Goal: Answer question/provide support: Share knowledge or assist other users

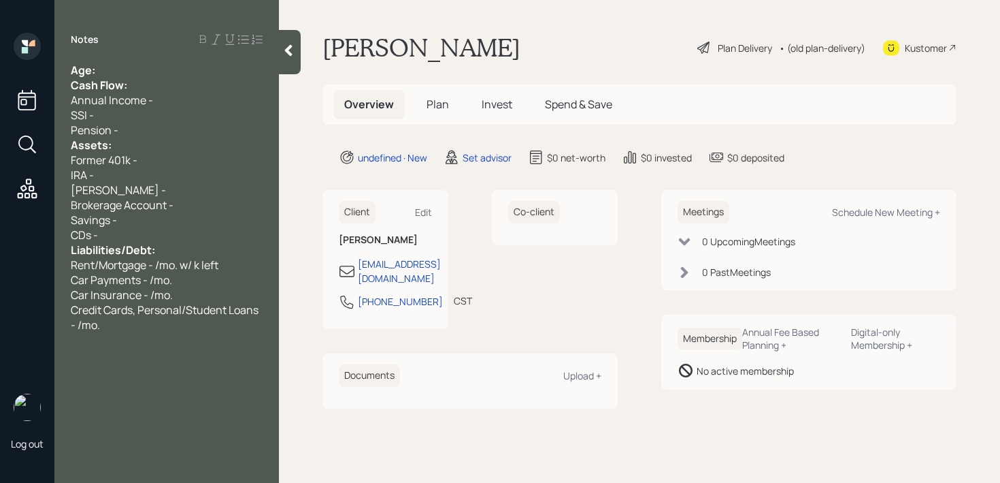
click at [127, 67] on div "Age:" at bounding box center [167, 70] width 192 height 15
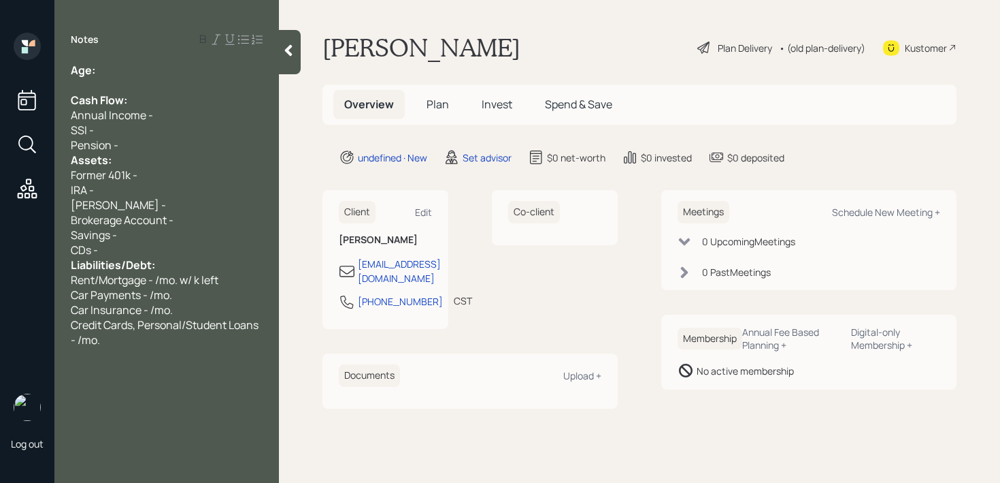
click at [137, 146] on div "Pension -" at bounding box center [167, 144] width 192 height 15
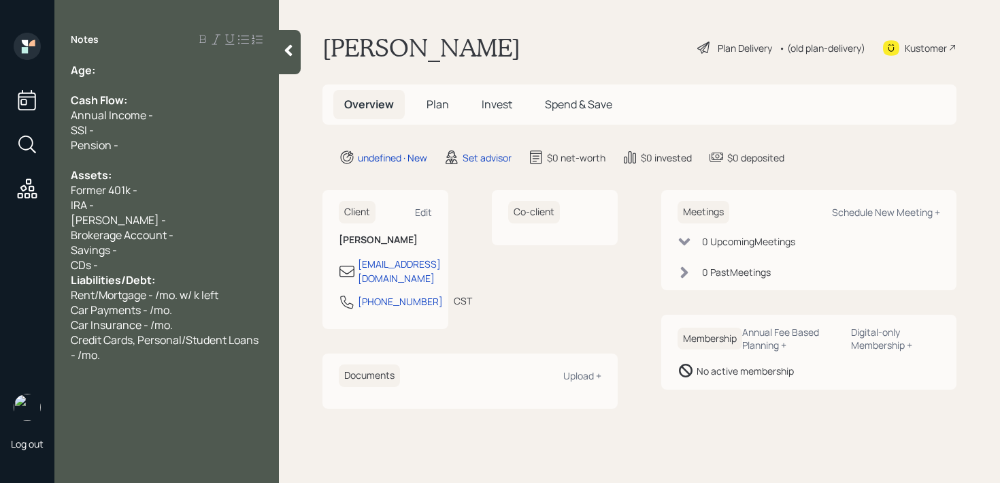
click at [187, 262] on div "CDs -" at bounding box center [167, 264] width 192 height 15
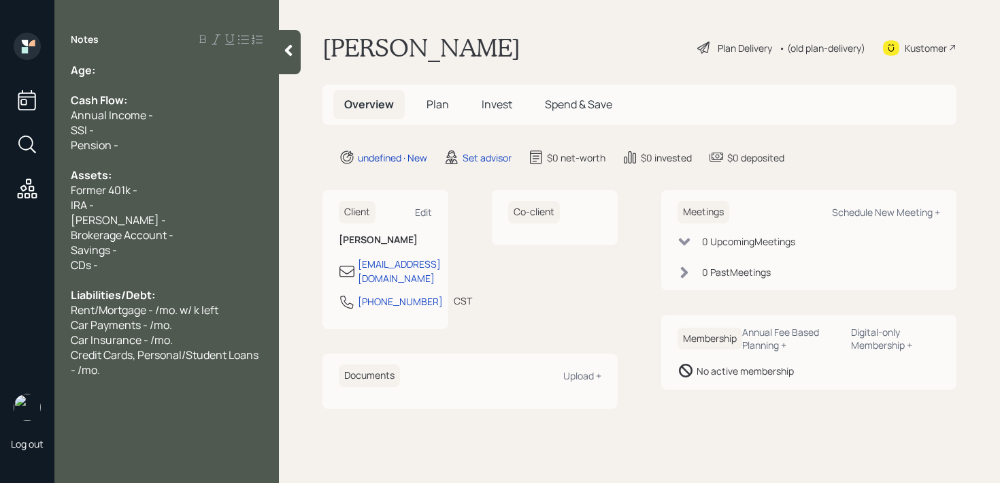
click at [178, 78] on div at bounding box center [167, 85] width 192 height 15
click at [179, 69] on div "Age:" at bounding box center [167, 70] width 192 height 15
click at [120, 367] on div "Credit Cards, Personal/Student Loans - /mo." at bounding box center [167, 362] width 192 height 30
drag, startPoint x: 137, startPoint y: 215, endPoint x: 0, endPoint y: 214, distance: 137.5
click at [0, 214] on div "Log out Notes Age: [DEMOGRAPHIC_DATA] Cash Flow: Annual Income - SSI - Pension …" at bounding box center [500, 241] width 1000 height 483
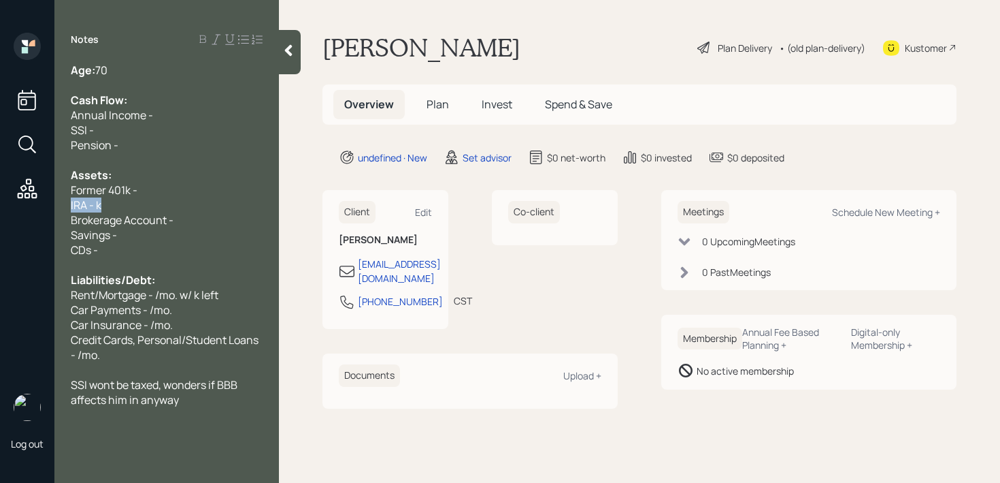
drag, startPoint x: 118, startPoint y: 204, endPoint x: 3, endPoint y: 204, distance: 114.3
click at [3, 204] on div "Log out Notes Age: [DEMOGRAPHIC_DATA] Cash Flow: Annual Income - SSI - Pension …" at bounding box center [500, 241] width 1000 height 483
copy span "IRA - k"
click at [105, 210] on div "IRA - k" at bounding box center [167, 204] width 192 height 15
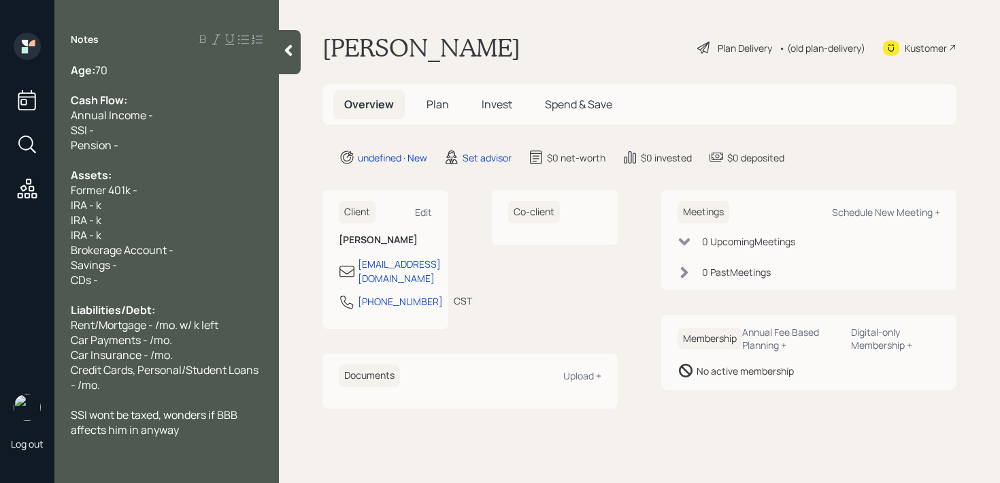
click at [97, 204] on span "IRA - k" at bounding box center [86, 204] width 31 height 15
click at [91, 220] on span "IRA - k" at bounding box center [86, 219] width 31 height 15
drag, startPoint x: 97, startPoint y: 235, endPoint x: 372, endPoint y: 212, distance: 275.3
click at [372, 212] on div "Log out Notes Age: [DEMOGRAPHIC_DATA] Cash Flow: Annual Income - SSI - Pension …" at bounding box center [500, 241] width 1000 height 483
drag, startPoint x: 138, startPoint y: 235, endPoint x: 0, endPoint y: 235, distance: 138.2
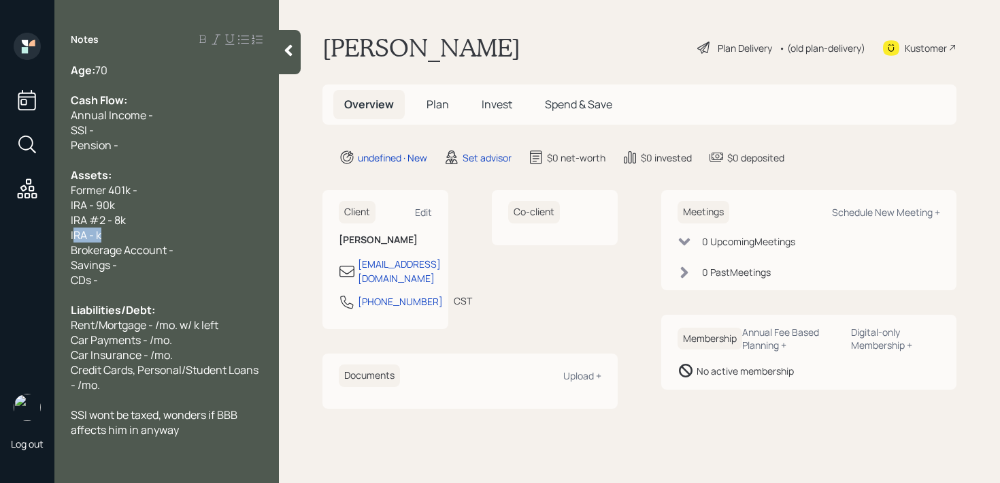
click at [0, 235] on div "Log out Notes Age: [DEMOGRAPHIC_DATA] Cash Flow: Annual Income - SSI - Pension …" at bounding box center [500, 241] width 1000 height 483
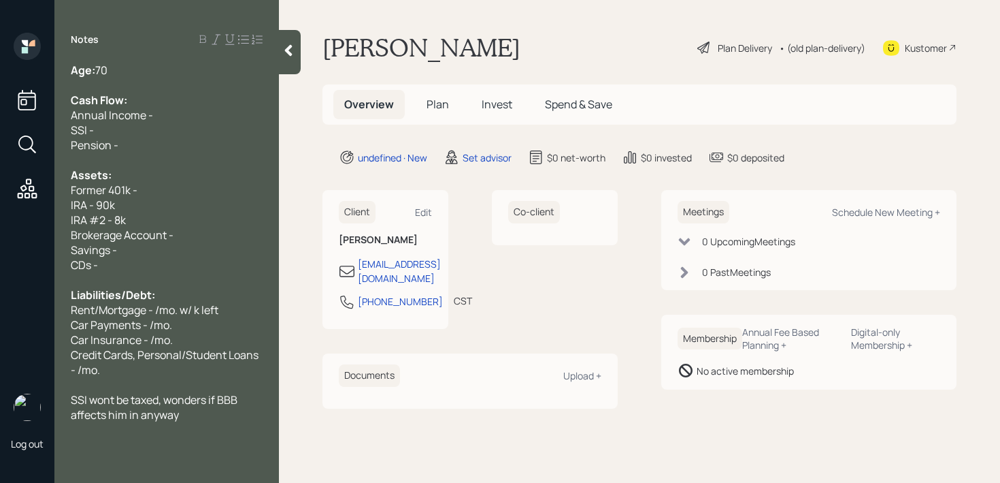
click at [229, 415] on div "SSI wont be taxed, wonders if BBB affects him in anyway" at bounding box center [167, 407] width 192 height 30
click at [176, 250] on div "Savings -" at bounding box center [167, 249] width 192 height 15
click at [192, 137] on div "Pension -" at bounding box center [167, 144] width 192 height 15
click at [192, 135] on div "SSI -" at bounding box center [167, 130] width 192 height 15
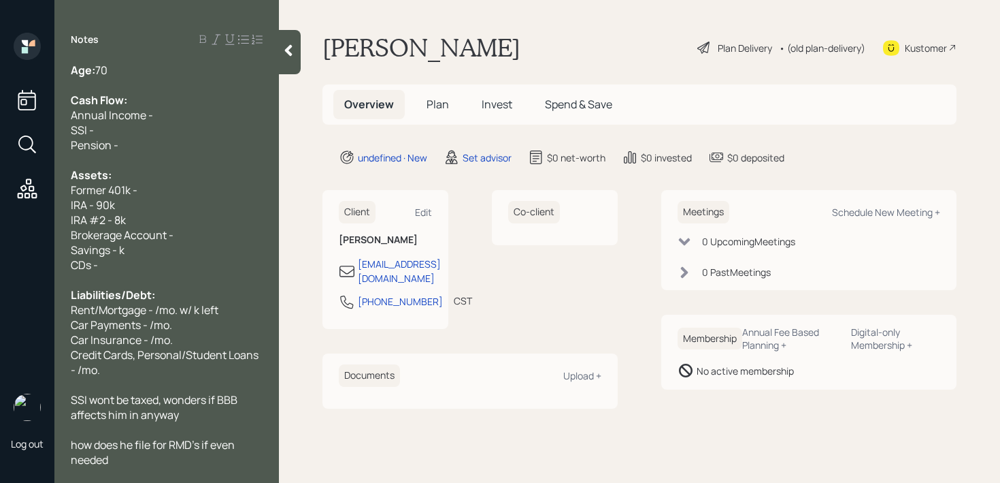
click at [199, 118] on div "Annual Income -" at bounding box center [167, 115] width 192 height 15
click at [194, 128] on div "SSI -" at bounding box center [167, 130] width 192 height 15
drag, startPoint x: 179, startPoint y: 110, endPoint x: 0, endPoint y: 133, distance: 180.5
click at [0, 133] on div "Log out Notes Age: [DEMOGRAPHIC_DATA] Cash Flow: Annual Income - SSI - 2.2k/mo.…" at bounding box center [500, 241] width 1000 height 483
click at [332, 147] on main "[PERSON_NAME] Plan Delivery • (old plan-delivery) Kustomer Overview Plan Invest…" at bounding box center [639, 241] width 721 height 483
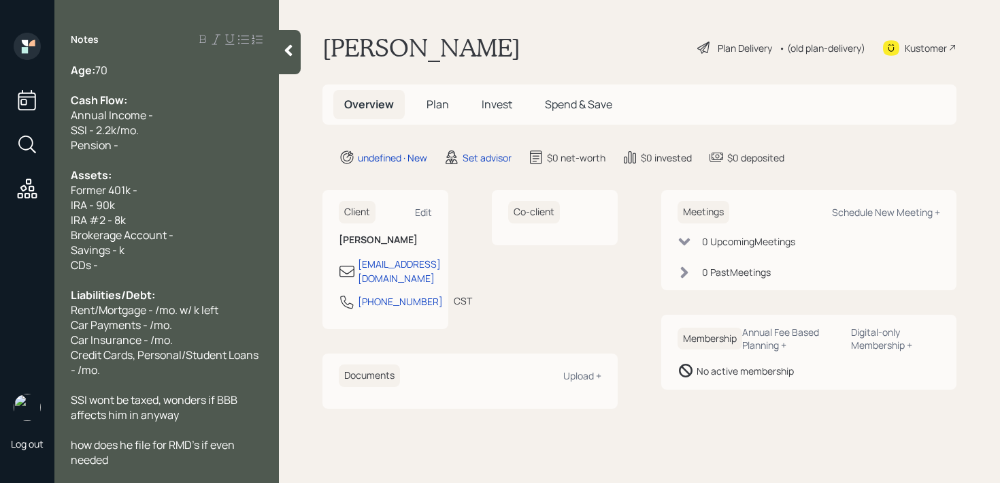
click at [176, 135] on div "SSI - 2.2k/mo." at bounding box center [167, 130] width 192 height 15
drag, startPoint x: 215, startPoint y: 101, endPoint x: 19, endPoint y: 101, distance: 196.0
click at [19, 101] on div "Log out Notes Age: [DEMOGRAPHIC_DATA] Cash Flow: Annual Income - SSI - 2.2k/mo.…" at bounding box center [500, 241] width 1000 height 483
drag, startPoint x: 108, startPoint y: 101, endPoint x: 125, endPoint y: 104, distance: 17.9
click at [108, 101] on span "Cash Flow:" at bounding box center [99, 100] width 56 height 15
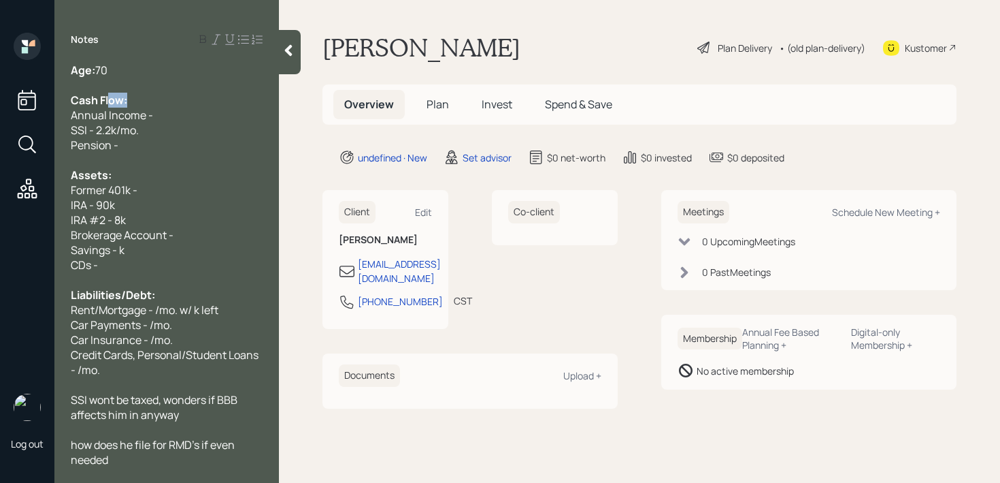
drag, startPoint x: 181, startPoint y: 105, endPoint x: 112, endPoint y: 105, distance: 69.4
click at [112, 105] on div "Cash Flow:" at bounding box center [167, 100] width 192 height 15
click at [124, 105] on span "Cash Flow:" at bounding box center [99, 100] width 56 height 15
click at [114, 127] on span "SSI - 2.2k/mo." at bounding box center [105, 130] width 68 height 15
drag, startPoint x: 180, startPoint y: 114, endPoint x: 0, endPoint y: 114, distance: 179.7
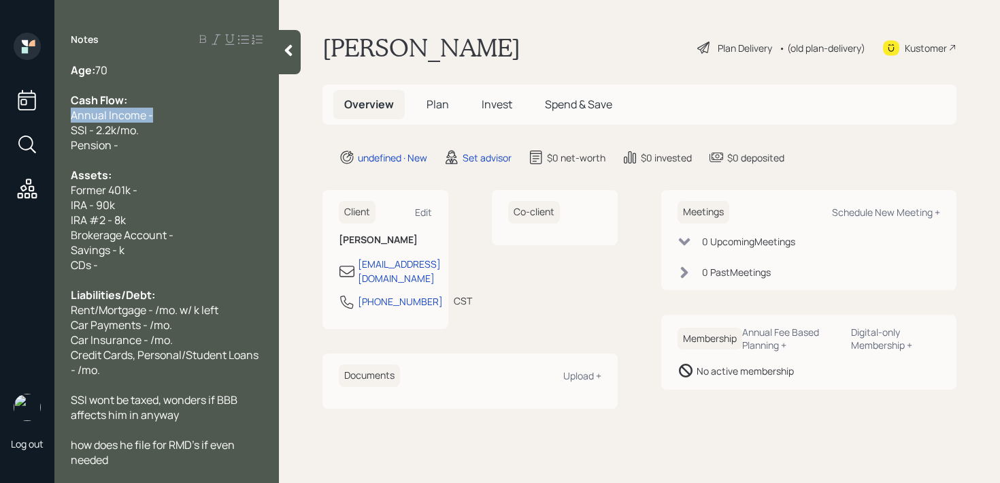
click at [0, 114] on div "Log out Notes Age: [DEMOGRAPHIC_DATA] Cash Flow: Annual Income - SSI - 2.2k/mo.…" at bounding box center [500, 241] width 1000 height 483
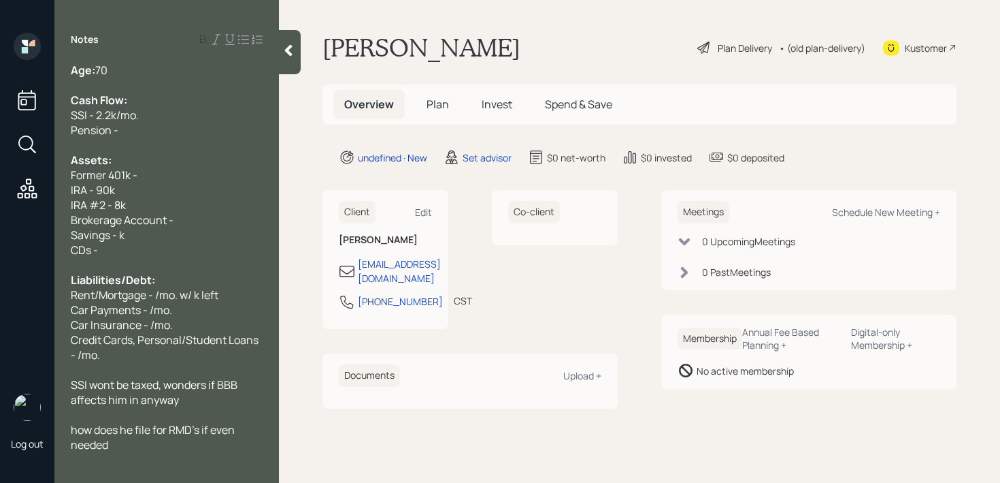
click at [126, 127] on div "Pension -" at bounding box center [167, 130] width 192 height 15
drag, startPoint x: 210, startPoint y: 129, endPoint x: 0, endPoint y: 129, distance: 209.6
click at [0, 129] on div "Log out Notes Age: [DEMOGRAPHIC_DATA] Cash Flow: SSI - 2.2k/mo. Pension - /mo. …" at bounding box center [500, 241] width 1000 height 483
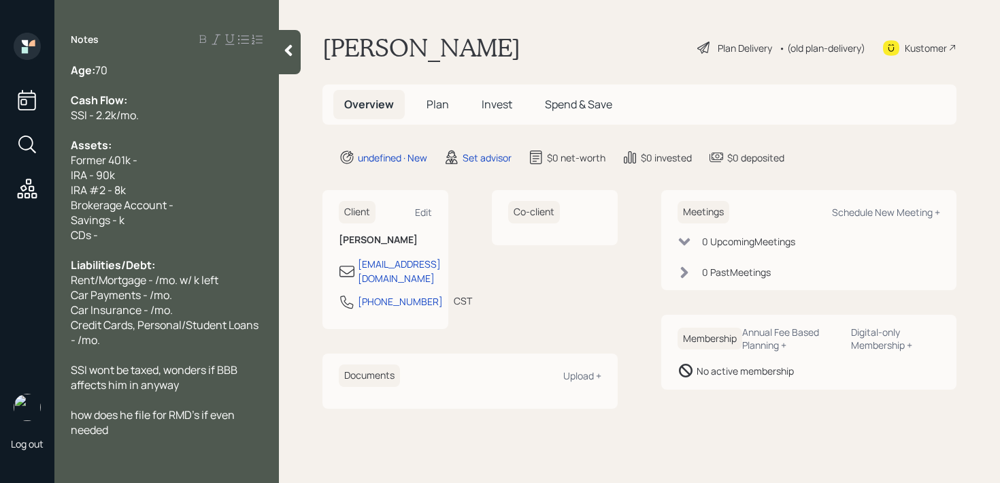
click at [152, 142] on div "Assets:" at bounding box center [167, 144] width 192 height 15
drag, startPoint x: 194, startPoint y: 159, endPoint x: 0, endPoint y: 159, distance: 194.0
click at [0, 159] on div "Log out Notes Age: [DEMOGRAPHIC_DATA] Cash Flow: SSI - 2.2k/mo. Assets: Former …" at bounding box center [500, 241] width 1000 height 483
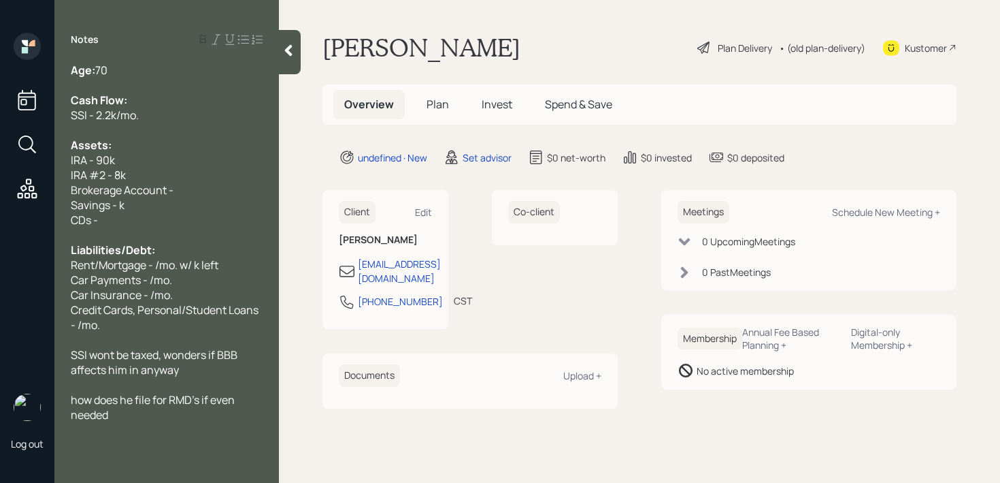
click at [135, 180] on div "IRA #2 - 8k" at bounding box center [167, 174] width 192 height 15
click at [167, 174] on div "IRA #2 - 8k" at bounding box center [167, 174] width 192 height 15
click at [205, 186] on div "Brokerage Account -" at bounding box center [167, 189] width 192 height 15
drag, startPoint x: 205, startPoint y: 186, endPoint x: 0, endPoint y: 186, distance: 204.9
click at [0, 186] on div "Log out Notes Age: [DEMOGRAPHIC_DATA] Cash Flow: SSI - 2.2k/mo. Assets: IRA - 9…" at bounding box center [500, 241] width 1000 height 483
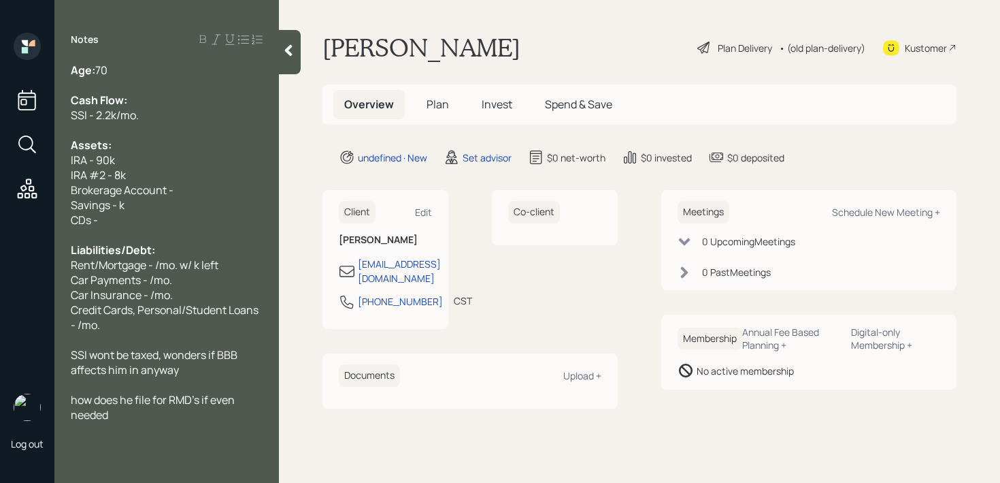
click at [227, 193] on div "Brokerage Account -" at bounding box center [167, 189] width 192 height 15
drag, startPoint x: 227, startPoint y: 193, endPoint x: 0, endPoint y: 193, distance: 226.6
click at [0, 193] on div "Log out Notes Age: [DEMOGRAPHIC_DATA] Cash Flow: SSI - 2.2k/mo. Assets: IRA - 9…" at bounding box center [500, 241] width 1000 height 483
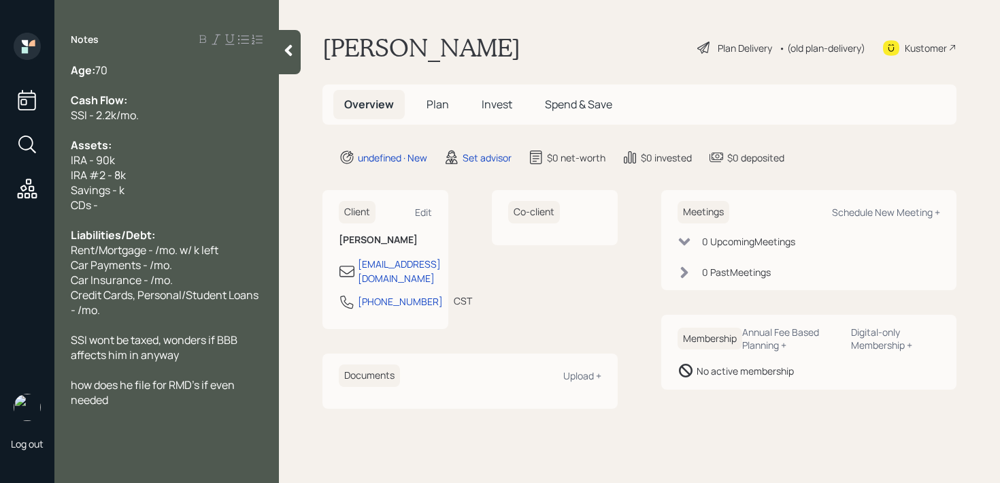
click at [99, 201] on div "CDs -" at bounding box center [167, 204] width 192 height 15
click at [113, 192] on span "Savings - k" at bounding box center [98, 189] width 54 height 15
click at [137, 193] on div "Savings - k" at bounding box center [167, 189] width 192 height 15
drag, startPoint x: 113, startPoint y: 191, endPoint x: 151, endPoint y: 169, distance: 43.9
click at [119, 186] on span "Savings - k" at bounding box center [98, 189] width 54 height 15
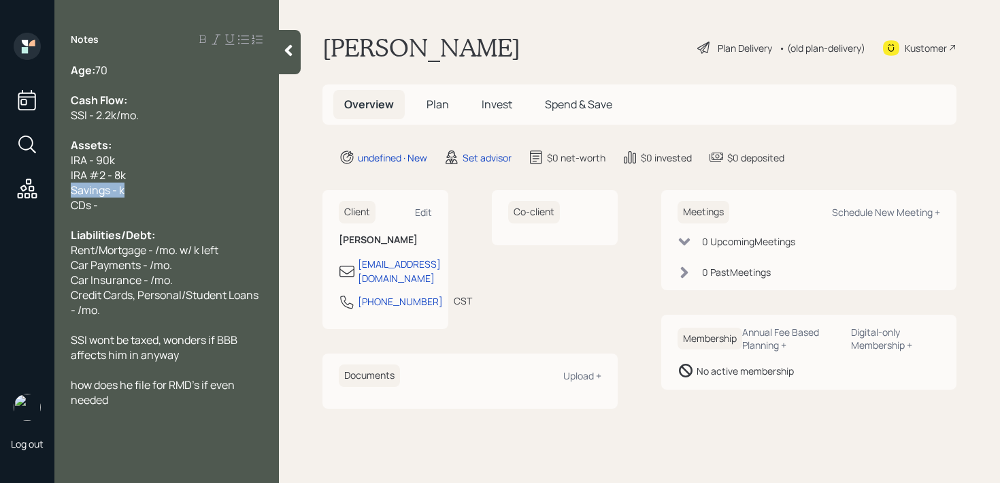
drag, startPoint x: 197, startPoint y: 191, endPoint x: 0, endPoint y: 191, distance: 196.7
click at [0, 191] on div "Log out Notes Age: [DEMOGRAPHIC_DATA] Cash Flow: SSI - 2.2k/mo. Assets: IRA - 9…" at bounding box center [500, 241] width 1000 height 483
click at [118, 192] on span "Savings - k" at bounding box center [98, 189] width 54 height 15
drag, startPoint x: 134, startPoint y: 189, endPoint x: 0, endPoint y: 189, distance: 134.1
click at [0, 189] on div "Log out Notes Age: [DEMOGRAPHIC_DATA] Cash Flow: SSI - 2.2k/mo. Assets: IRA - 9…" at bounding box center [500, 241] width 1000 height 483
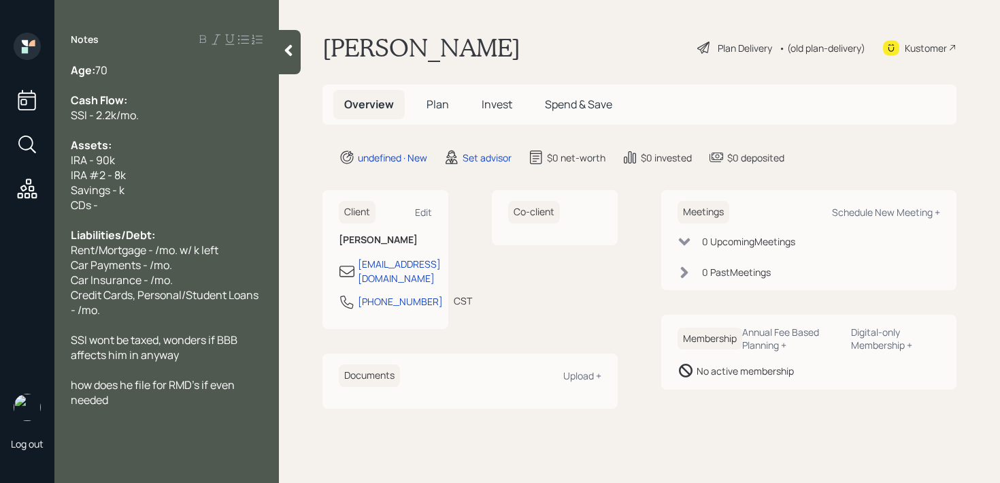
click at [168, 304] on div "Credit Cards, Personal/Student Loans - /mo." at bounding box center [167, 302] width 192 height 30
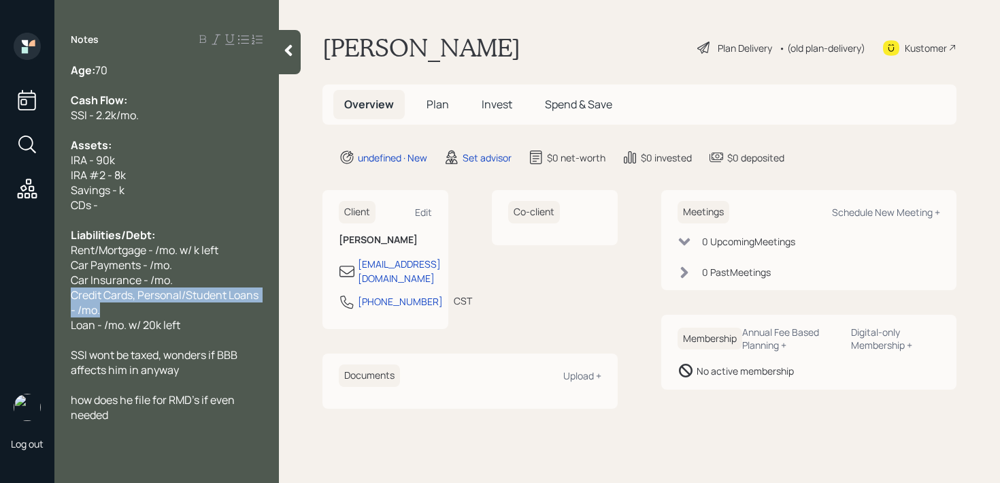
drag, startPoint x: 165, startPoint y: 310, endPoint x: 39, endPoint y: 297, distance: 126.6
click at [39, 297] on div "Log out Notes Age: [DEMOGRAPHIC_DATA] Cash Flow: SSI - 2.2k/mo. Assets: IRA - 9…" at bounding box center [500, 241] width 1000 height 483
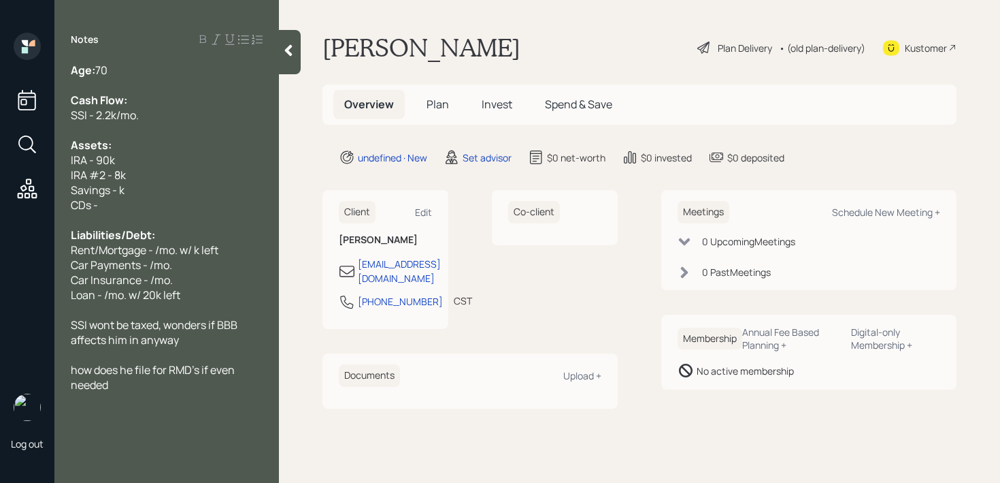
click at [130, 260] on span "Car Payments - /mo." at bounding box center [121, 264] width 101 height 15
click at [182, 276] on div "Car Insurance - /mo." at bounding box center [167, 279] width 192 height 15
drag, startPoint x: 135, startPoint y: 193, endPoint x: 0, endPoint y: 193, distance: 134.8
click at [0, 193] on div "Log out Notes Age: [DEMOGRAPHIC_DATA] Cash Flow: SSI - 2.2k/mo. Assets: IRA - 9…" at bounding box center [500, 241] width 1000 height 483
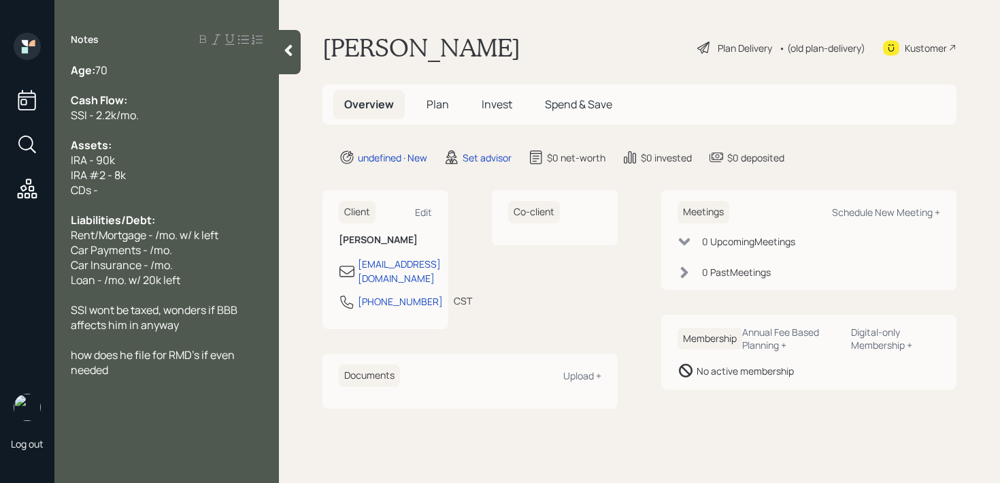
drag, startPoint x: 93, startPoint y: 197, endPoint x: 2, endPoint y: 197, distance: 91.2
click at [20, 197] on div "Log out Notes Age: [DEMOGRAPHIC_DATA] Cash Flow: SSI - 2.2k/mo. Assets: IRA - 9…" at bounding box center [500, 241] width 1000 height 483
drag, startPoint x: 110, startPoint y: 194, endPoint x: 22, endPoint y: 194, distance: 88.5
click at [22, 194] on div "Log out Notes Age: [DEMOGRAPHIC_DATA] Cash Flow: SSI - 2.2k/mo. Assets: IRA - 9…" at bounding box center [500, 241] width 1000 height 483
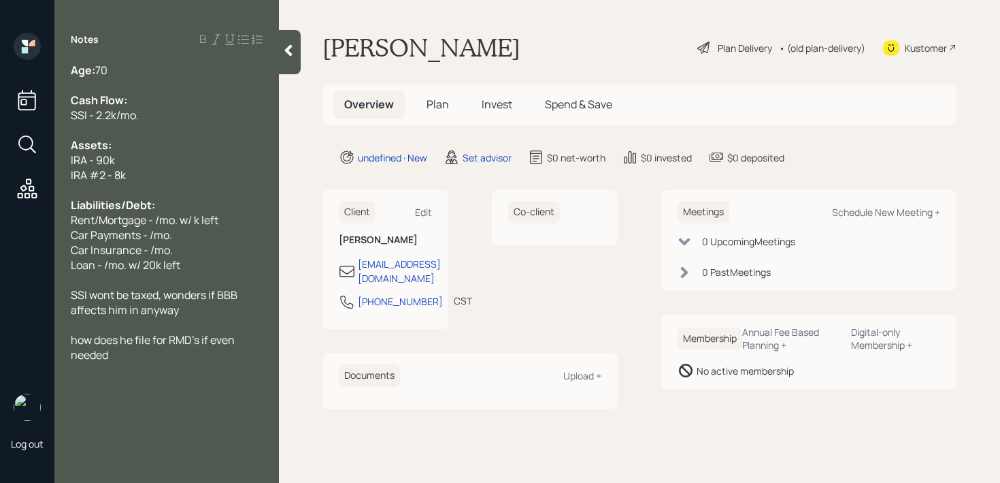
click at [146, 227] on span "Car Payments - /mo." at bounding box center [121, 234] width 101 height 15
drag, startPoint x: 148, startPoint y: 219, endPoint x: 85, endPoint y: 219, distance: 62.6
click at [85, 219] on span "Rent/Mortgage - /mo. w/ k left" at bounding box center [145, 219] width 148 height 15
drag, startPoint x: 245, startPoint y: 212, endPoint x: 22, endPoint y: 212, distance: 222.6
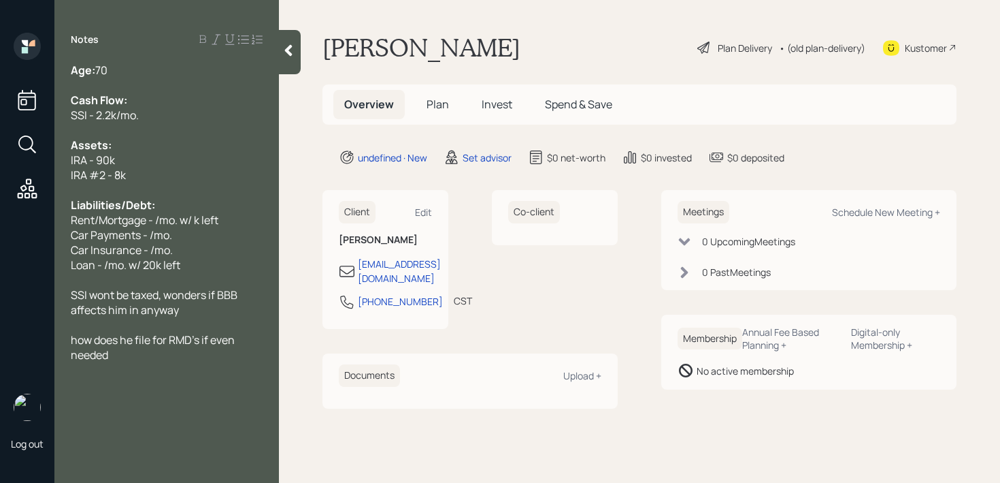
click at [22, 212] on div "Log out Notes Age: [DEMOGRAPHIC_DATA] Cash Flow: SSI - 2.2k/mo. Assets: IRA - 9…" at bounding box center [500, 241] width 1000 height 483
click at [69, 222] on div "Age: [DEMOGRAPHIC_DATA] Cash Flow: SSI - 2.2k/mo. Assets: IRA - 90k IRA #2 - 8k…" at bounding box center [166, 227] width 225 height 329
drag, startPoint x: 211, startPoint y: 238, endPoint x: 0, endPoint y: 238, distance: 211.0
click at [0, 238] on div "Log out Notes Age: [DEMOGRAPHIC_DATA] Cash Flow: SSI - 2.2k/mo. Assets: IRA - 9…" at bounding box center [500, 241] width 1000 height 483
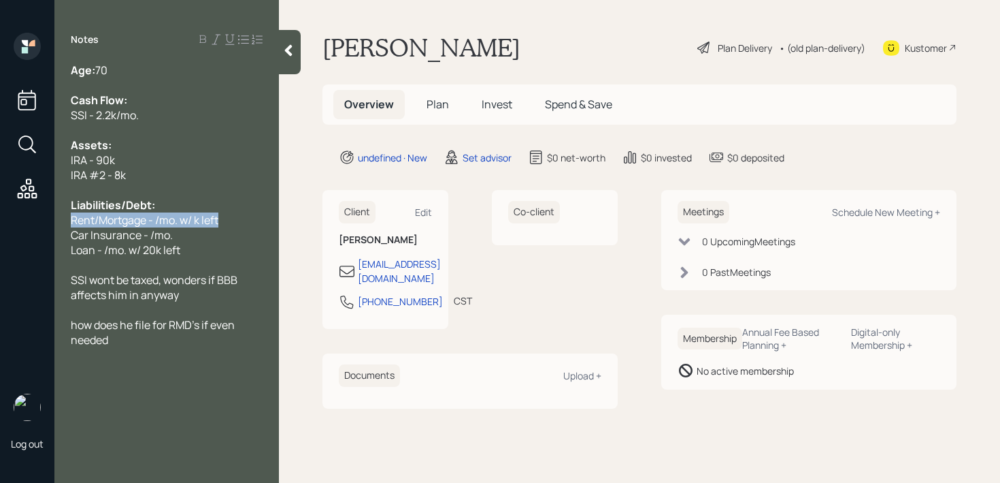
drag, startPoint x: 81, startPoint y: 217, endPoint x: 0, endPoint y: 217, distance: 81.0
click at [0, 217] on div "Log out Notes Age: [DEMOGRAPHIC_DATA] Cash Flow: SSI - 2.2k/mo. Assets: IRA - 9…" at bounding box center [500, 241] width 1000 height 483
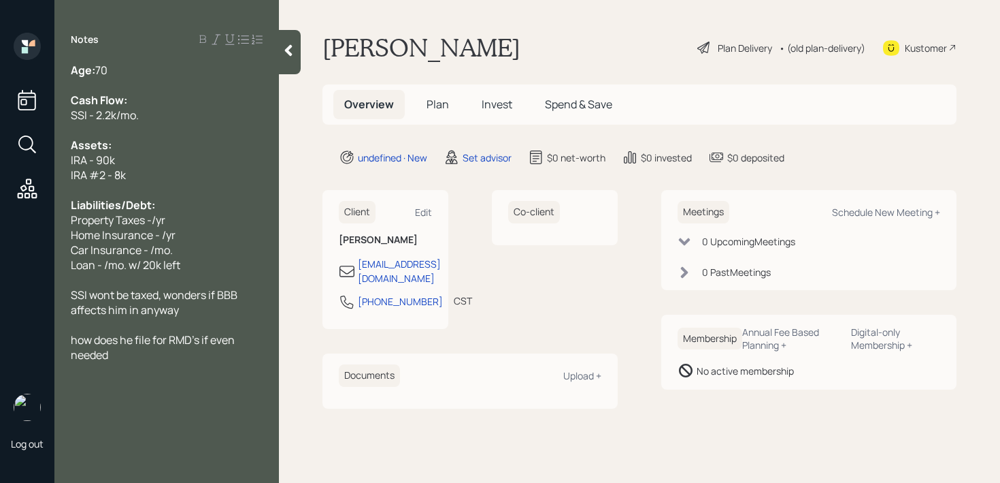
click at [131, 267] on span "Loan - /mo. w/ 20k left" at bounding box center [126, 264] width 110 height 15
click at [151, 269] on span "Loan - /mo. w/ 20k left" at bounding box center [126, 264] width 110 height 15
drag, startPoint x: 153, startPoint y: 217, endPoint x: 299, endPoint y: 162, distance: 156.4
click at [165, 212] on span "Property Taxes -/yr" at bounding box center [118, 219] width 95 height 15
click at [127, 225] on span "Property Taxes -/yr" at bounding box center [118, 219] width 95 height 15
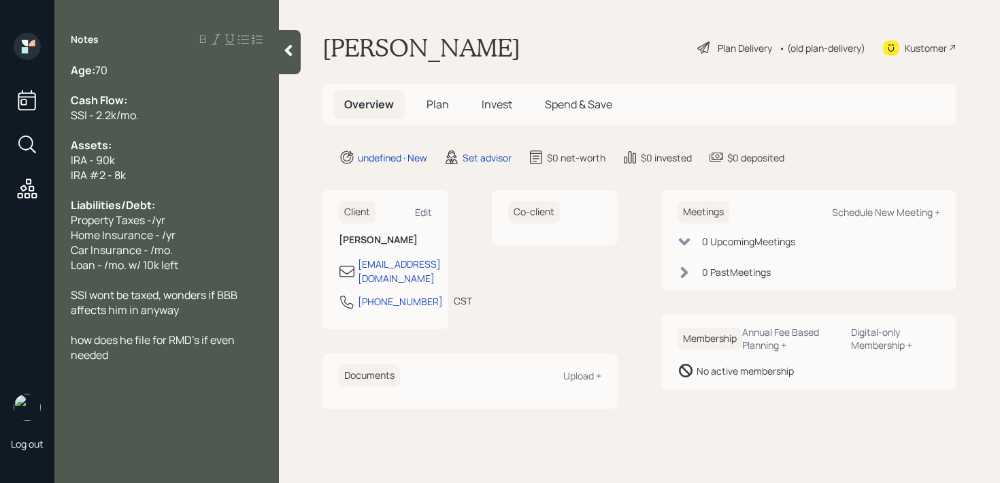
click at [152, 220] on span "Property Taxes -/yr" at bounding box center [118, 219] width 95 height 15
click at [162, 232] on span "Home Insurance - /yr" at bounding box center [123, 234] width 105 height 15
click at [194, 240] on div "Home Insurance - 1/yr" at bounding box center [167, 234] width 192 height 15
click at [157, 217] on span "Property Taxes -2k/yr" at bounding box center [124, 219] width 106 height 15
click at [165, 255] on span "Car Insurance - /mo." at bounding box center [122, 249] width 102 height 15
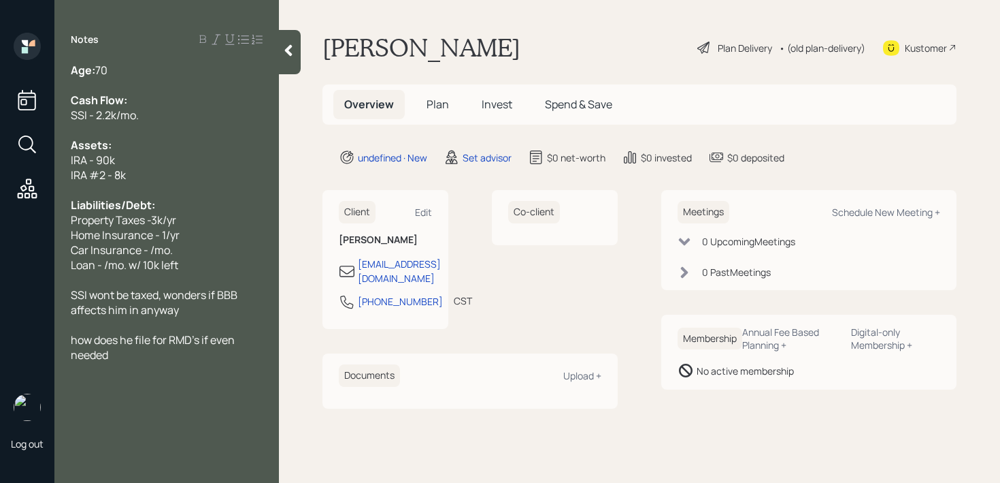
click at [165, 239] on span "Home Insurance - 1/yr" at bounding box center [125, 234] width 109 height 15
click at [167, 234] on span "Home Insurance - 1/yr" at bounding box center [125, 234] width 109 height 15
click at [144, 270] on span "Loan - /mo. w/ 10k left" at bounding box center [125, 264] width 108 height 15
drag, startPoint x: 189, startPoint y: 250, endPoint x: 98, endPoint y: 250, distance: 90.5
click at [121, 250] on div "Car Insurance - /mo." at bounding box center [167, 249] width 192 height 15
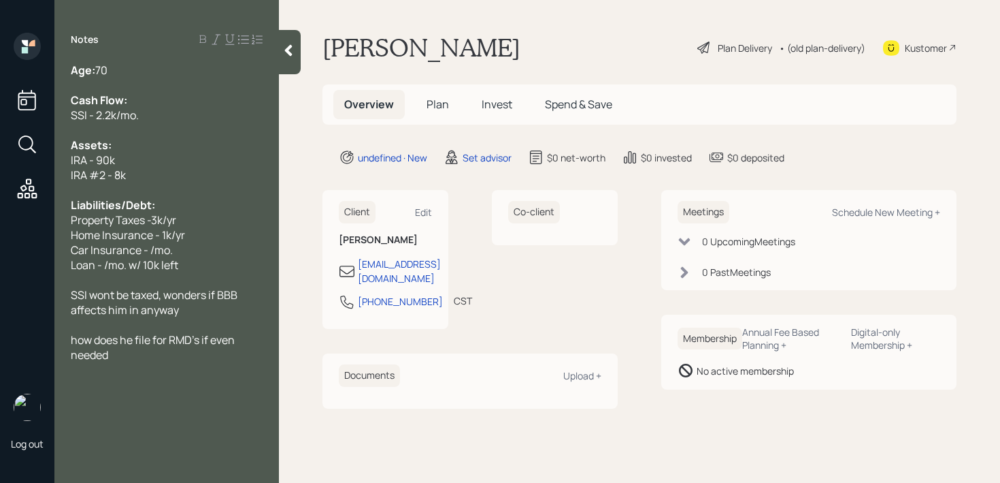
click at [154, 250] on span "Car Insurance - /mo." at bounding box center [122, 249] width 102 height 15
drag, startPoint x: 185, startPoint y: 250, endPoint x: 0, endPoint y: 250, distance: 185.1
click at [0, 250] on div "Log out Notes Age: [DEMOGRAPHIC_DATA] Cash Flow: SSI - 2.2k/mo. Assets: IRA - 9…" at bounding box center [500, 241] width 1000 height 483
click at [189, 232] on div "Home Insurance - 1k/yr" at bounding box center [167, 234] width 192 height 15
click at [152, 246] on span "Car Insurance - /mo." at bounding box center [122, 249] width 102 height 15
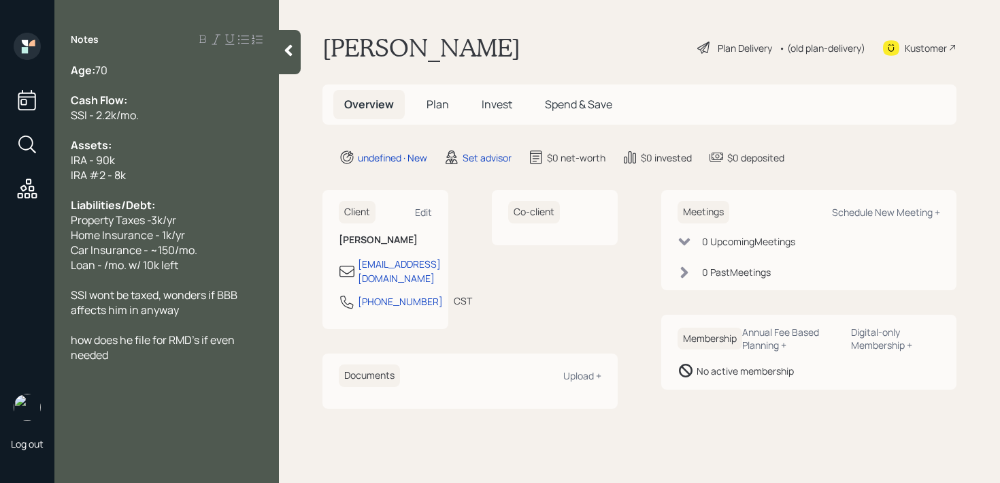
click at [243, 251] on div "Car Insurance - ~150/mo." at bounding box center [167, 249] width 192 height 15
click at [173, 251] on span "Car Insurance - ~150/mo." at bounding box center [134, 249] width 127 height 15
click at [212, 251] on div "Car Insurance - ~150/mo." at bounding box center [167, 249] width 192 height 15
click at [159, 249] on span "Car Insurance - ~150/mo." at bounding box center [134, 249] width 127 height 15
click at [191, 249] on span "Car Insurance - ~250/mo." at bounding box center [135, 249] width 129 height 15
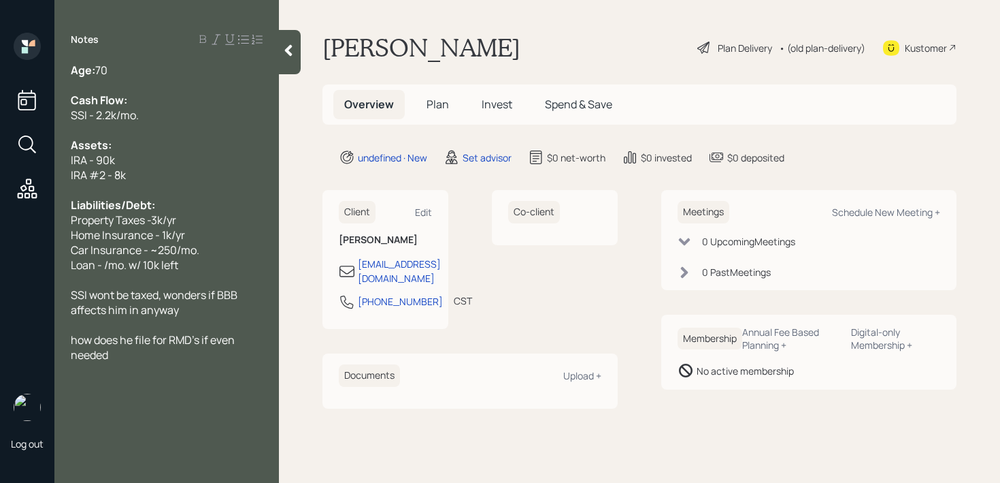
click at [103, 265] on span "Loan - /mo. w/ 10k left" at bounding box center [125, 264] width 108 height 15
click at [175, 246] on span "Car Insurance - ~250/mo." at bounding box center [135, 249] width 129 height 15
click at [282, 53] on icon at bounding box center [289, 51] width 14 height 14
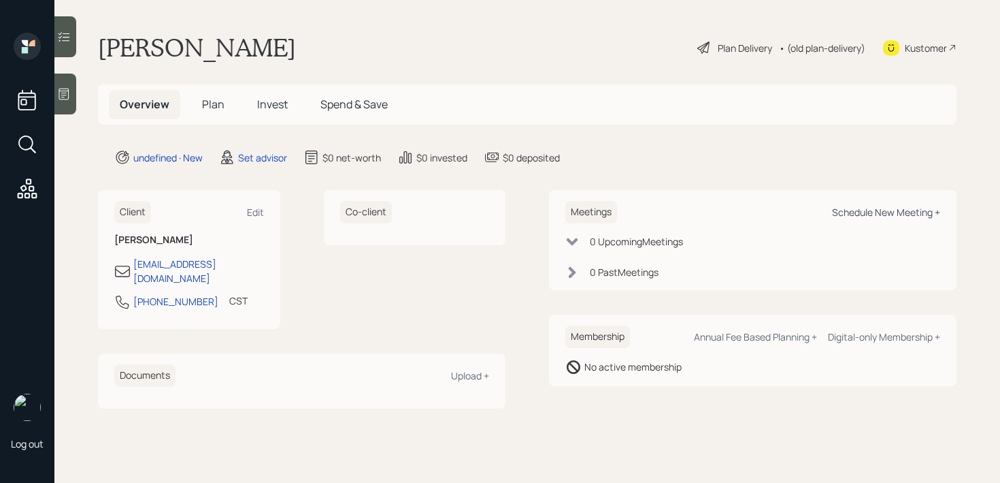
click at [878, 216] on div "Schedule New Meeting +" at bounding box center [886, 212] width 108 height 13
select select "round-[PERSON_NAME]"
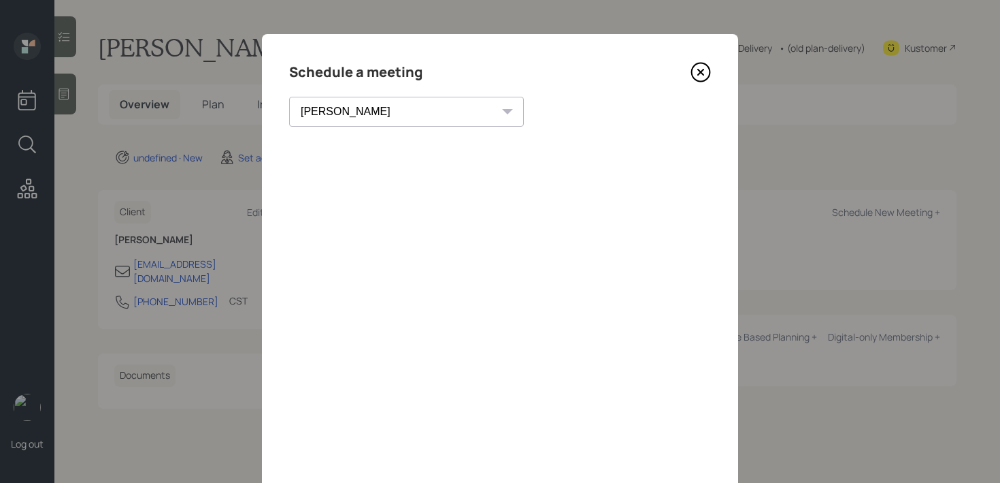
click at [701, 75] on icon at bounding box center [701, 72] width 20 height 20
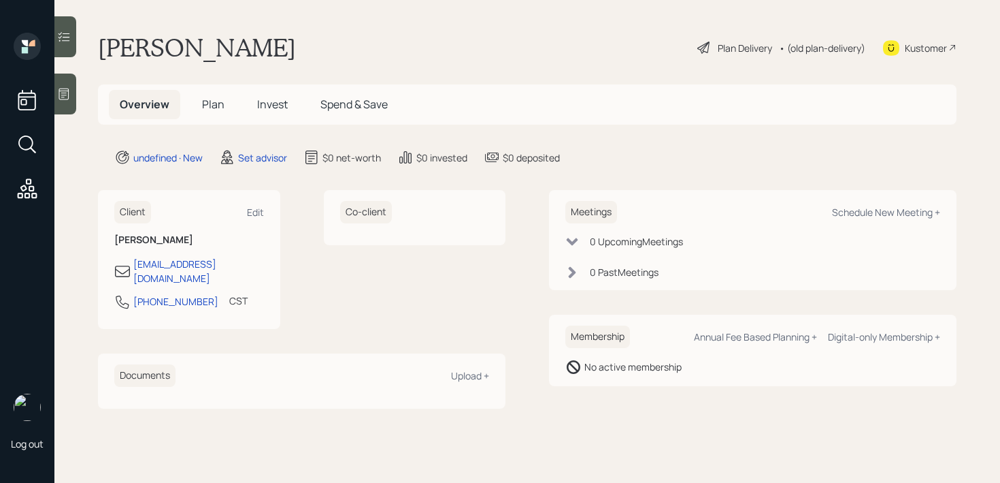
click at [50, 99] on div "Log out" at bounding box center [27, 241] width 54 height 483
click at [61, 99] on icon at bounding box center [64, 94] width 14 height 14
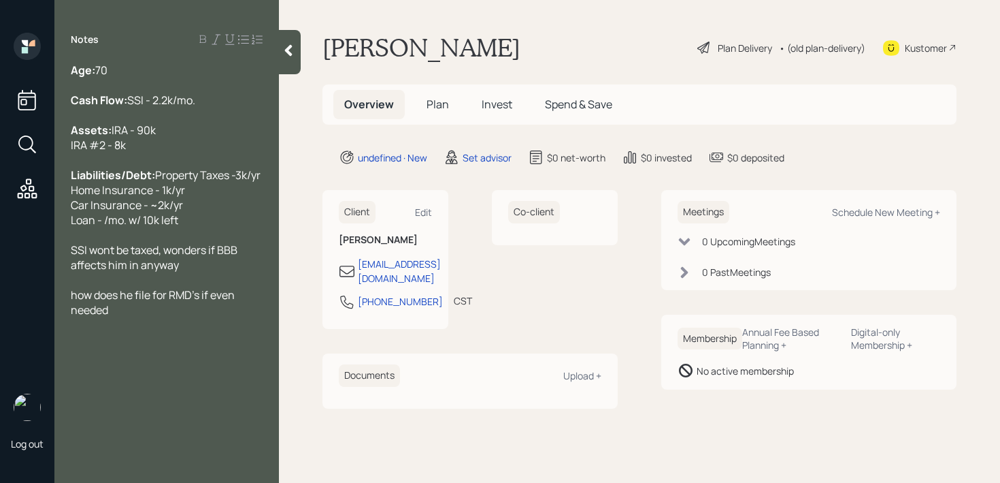
click at [128, 317] on div "how does he file for RMD's if even needed" at bounding box center [167, 302] width 192 height 30
click at [907, 46] on div "Kustomer" at bounding box center [926, 48] width 42 height 14
click at [201, 272] on div "SSI wont be taxed, wonders if BBB affects him in anyway" at bounding box center [167, 257] width 192 height 30
click at [71, 272] on span "SSI wont be taxed, wonders if BBB affects him in anyway" at bounding box center [155, 257] width 169 height 30
drag, startPoint x: 104, startPoint y: 313, endPoint x: 145, endPoint y: 311, distance: 40.9
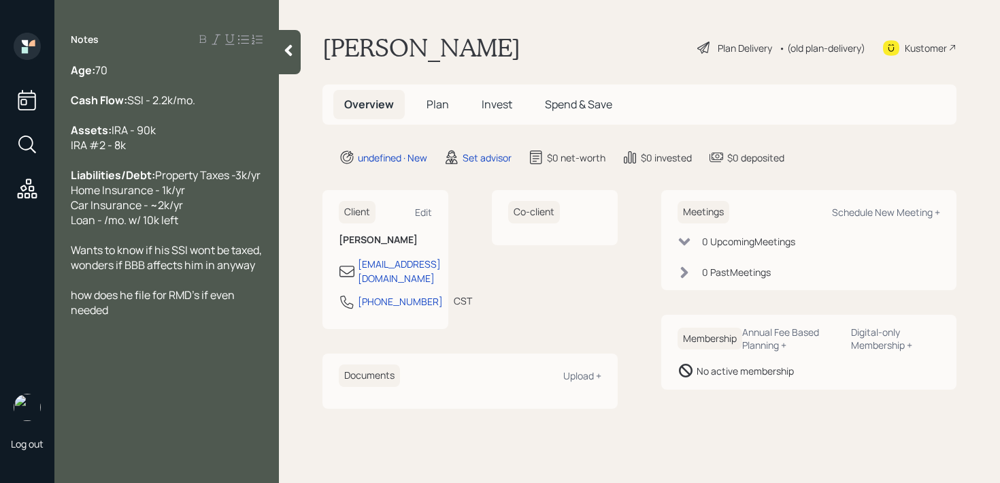
click at [104, 272] on span "Wants to know if his SSI wont be taxed, wonders if BBB affects him in anyway" at bounding box center [167, 257] width 193 height 30
click at [187, 272] on span "Wants to know if his SSI wont be taxed, wonders if BBB affects him in anyway" at bounding box center [167, 257] width 193 height 30
click at [188, 287] on div "Wants to know if his SSI or RMD's on IRA wont be taxed, wonders if BBB affects …" at bounding box center [167, 264] width 192 height 45
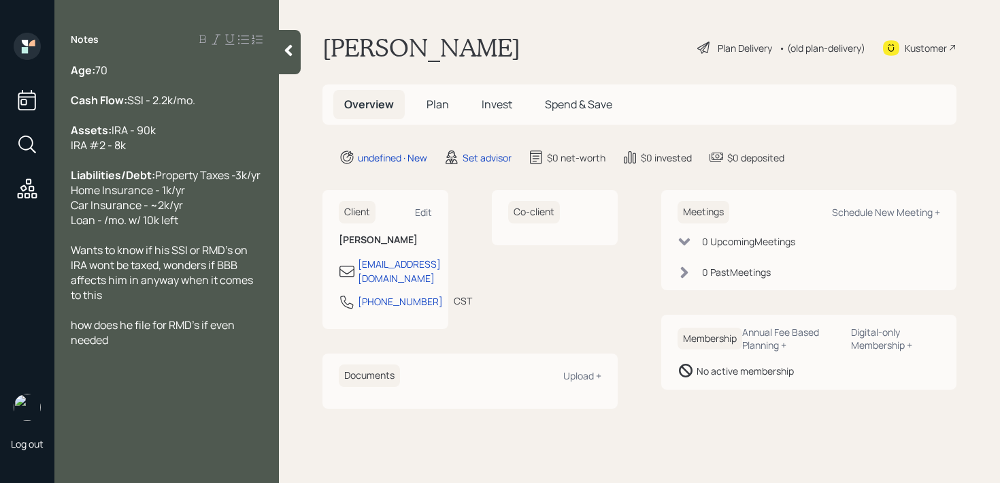
click at [165, 302] on span "Wants to know if his SSI or RMD's on IRA wont be taxed, wonders if BBB affects …" at bounding box center [163, 272] width 184 height 60
click at [150, 347] on div "how does he file for RMD's if even needed" at bounding box center [167, 332] width 192 height 30
click at [77, 347] on span "how does he file for RMD's if even needed" at bounding box center [154, 332] width 166 height 30
drag, startPoint x: 148, startPoint y: 400, endPoint x: 63, endPoint y: 368, distance: 90.9
click at [63, 368] on div "Age: [DEMOGRAPHIC_DATA] Cash Flow: SSI - 2.2k/mo. Assets: IRA - 90k IRA #2 - 8k…" at bounding box center [166, 220] width 225 height 314
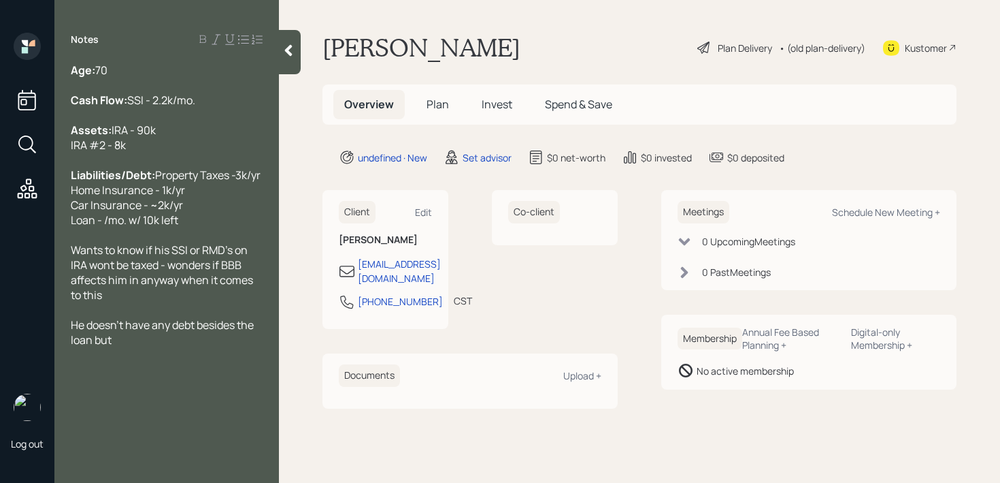
click at [129, 227] on span "Property Taxes -3k/yr Home Insurance - 1k/yr Car Insurance - ~2k/yr Loan - /mo.…" at bounding box center [166, 197] width 190 height 60
click at [148, 362] on div at bounding box center [167, 354] width 192 height 15
click at [927, 47] on div "Kustomer" at bounding box center [926, 48] width 42 height 14
click at [140, 302] on div "Wants to know if his SSI or RMD's on IRA wont be taxed - wonders if BBB affects…" at bounding box center [167, 272] width 192 height 60
click at [146, 347] on div "He doesn't have any debt besides the loan but" at bounding box center [167, 332] width 192 height 30
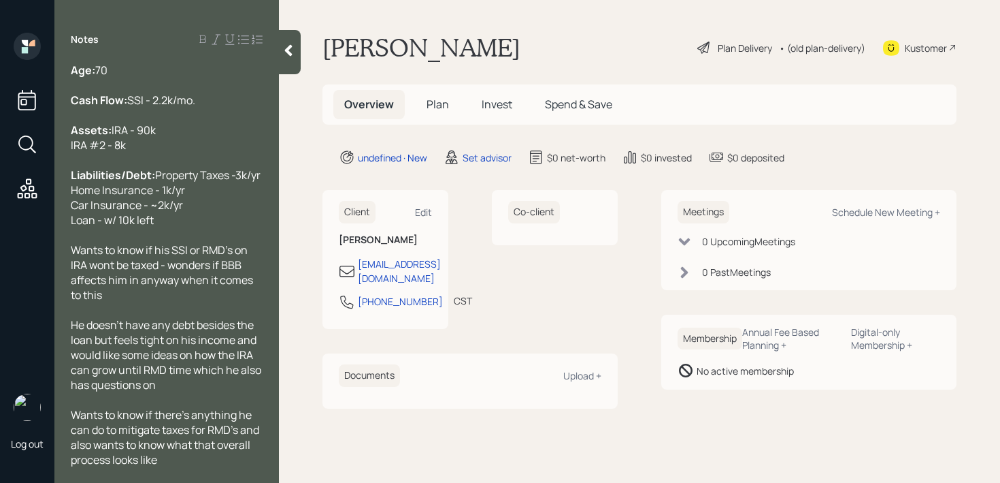
click at [220, 55] on div "Notes Age: [DEMOGRAPHIC_DATA] Cash Flow: SSI - 2.2k/mo. Assets: IRA - 90k IRA #…" at bounding box center [166, 250] width 225 height 434
click at [287, 48] on icon at bounding box center [289, 51] width 14 height 14
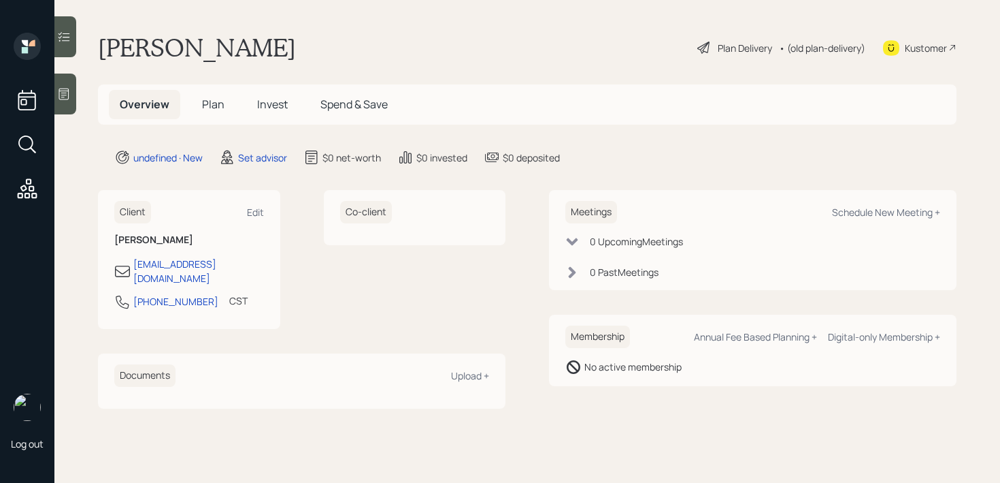
click at [479, 52] on div "[PERSON_NAME] Plan Delivery • (old plan-delivery) Kustomer" at bounding box center [527, 48] width 859 height 30
